Goal: Information Seeking & Learning: Learn about a topic

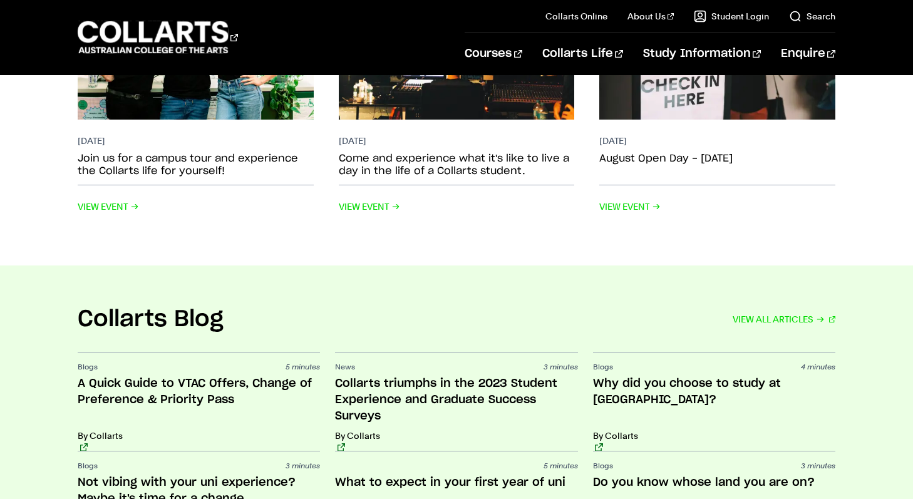
scroll to position [2670, 0]
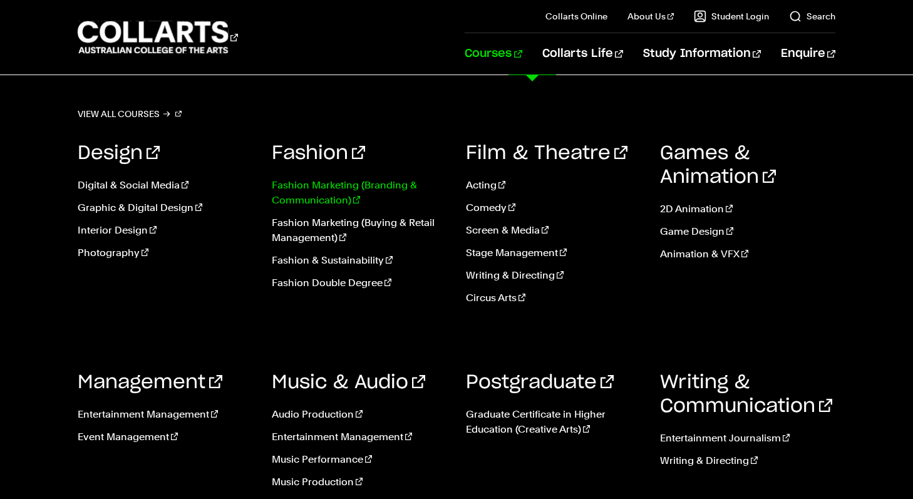
click at [367, 186] on link "Fashion Marketing (Branding & Communication)" at bounding box center [359, 193] width 175 height 30
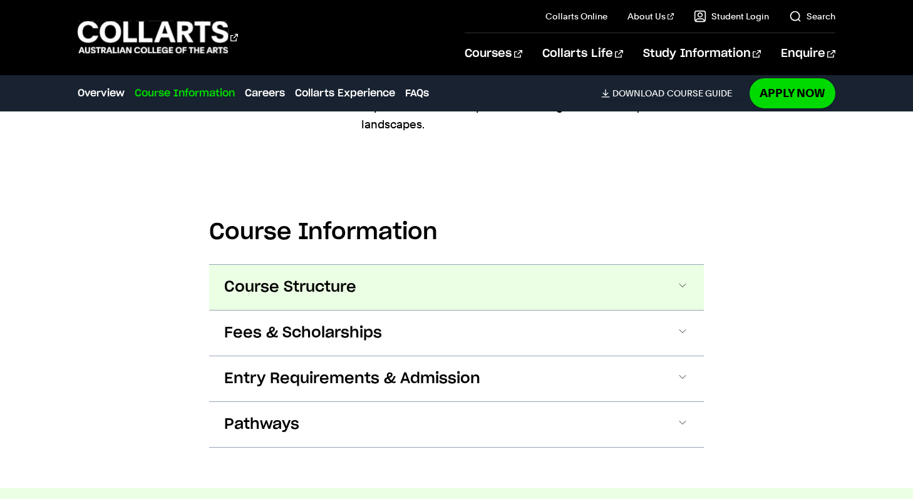
click at [498, 290] on button "Course Structure" at bounding box center [456, 287] width 495 height 45
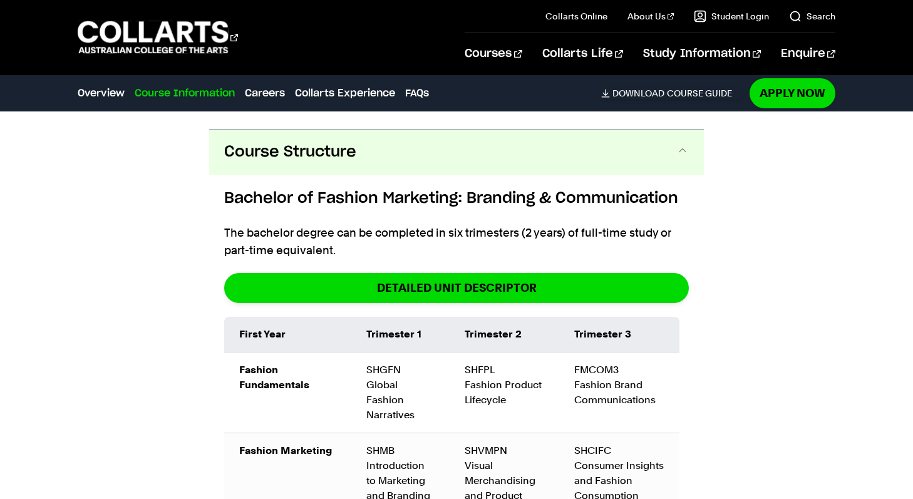
scroll to position [1346, 0]
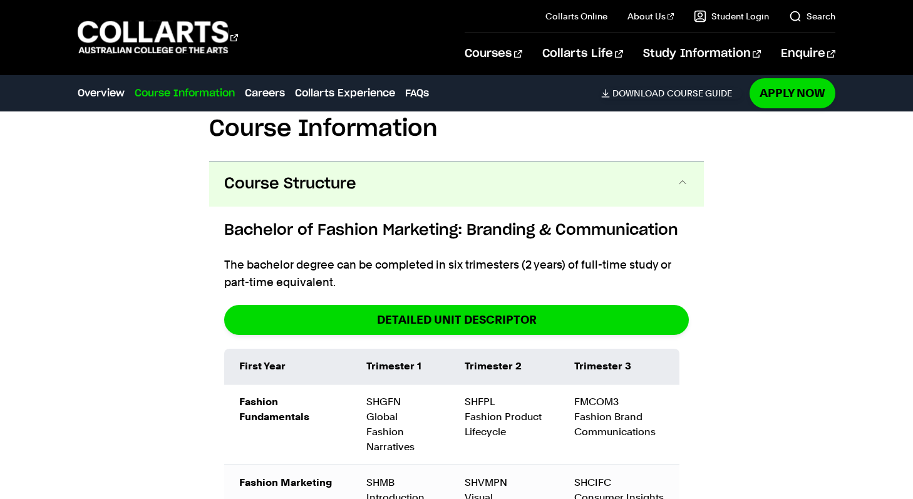
click at [467, 191] on button "Course Structure" at bounding box center [456, 184] width 495 height 45
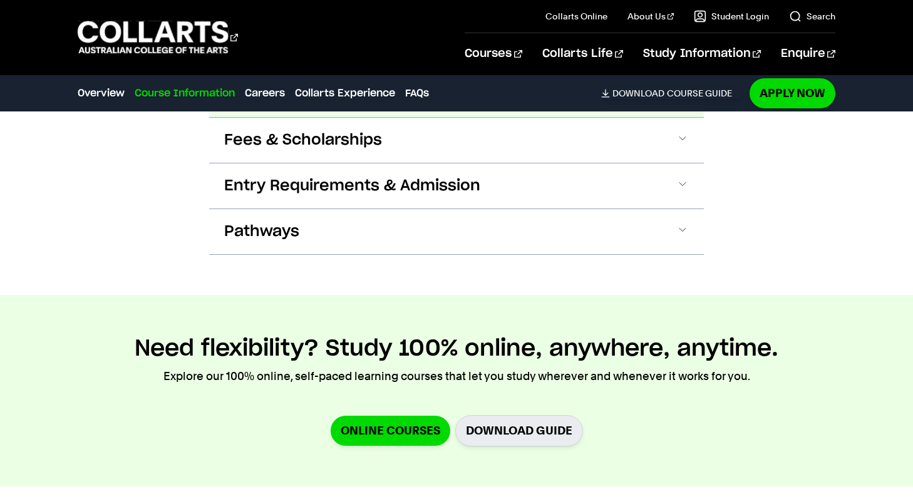
scroll to position [1433, 0]
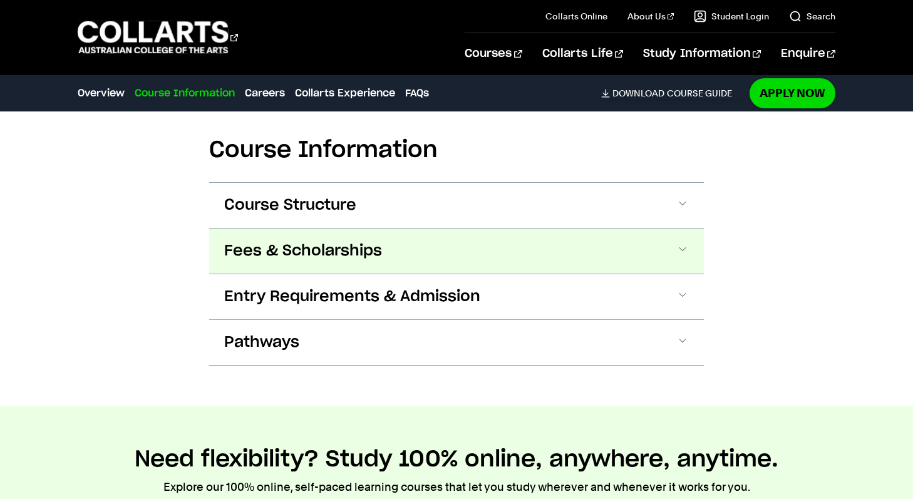
click at [503, 251] on button "Fees & Scholarships" at bounding box center [456, 251] width 495 height 45
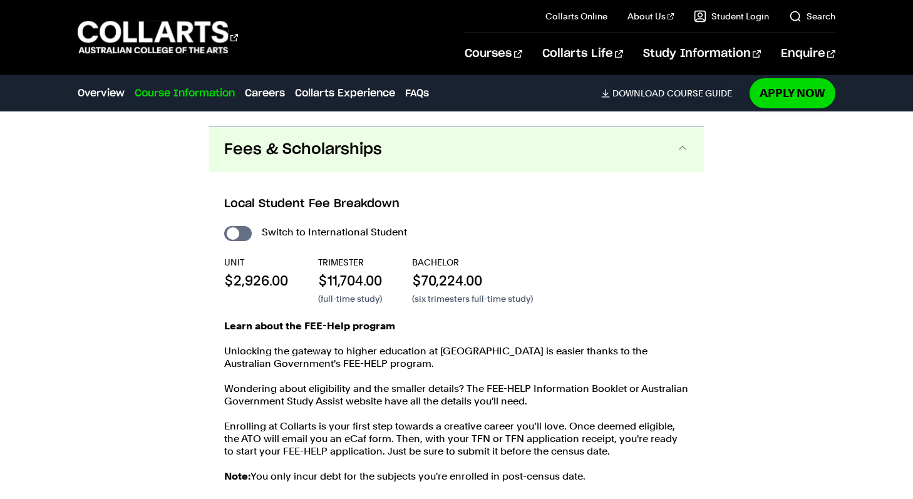
scroll to position [1427, 0]
